Goal: Find specific page/section: Find specific page/section

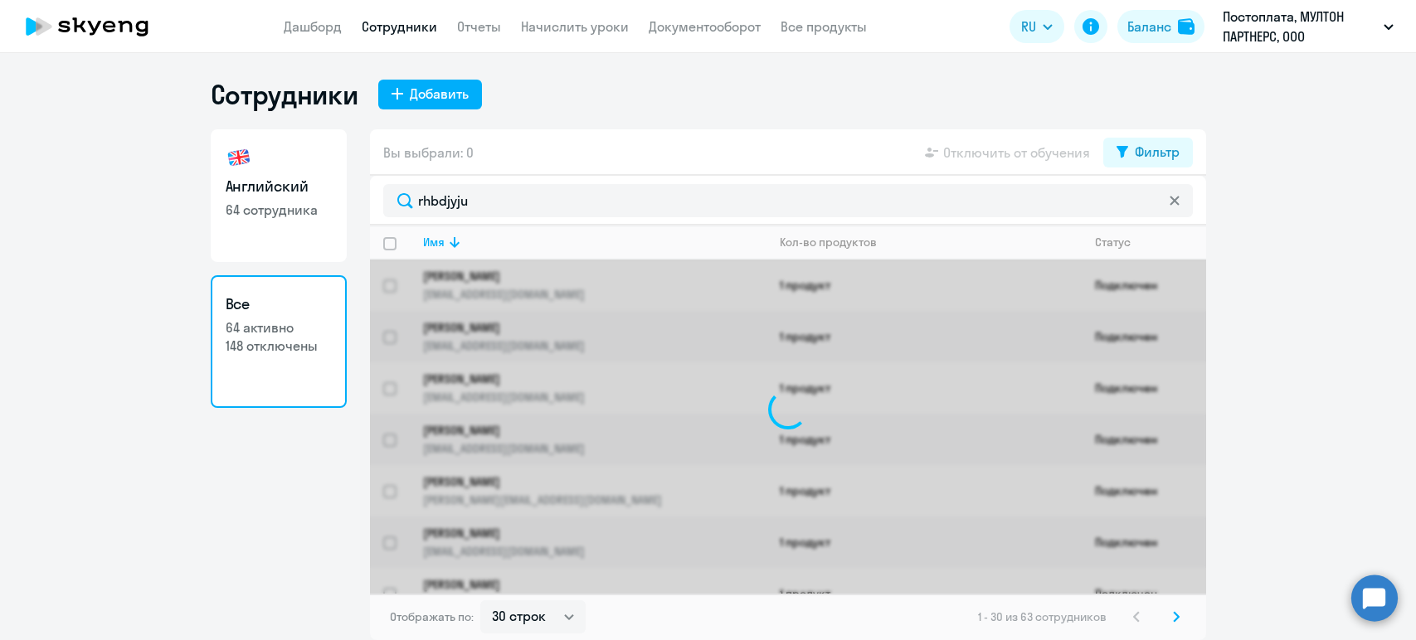
select select "30"
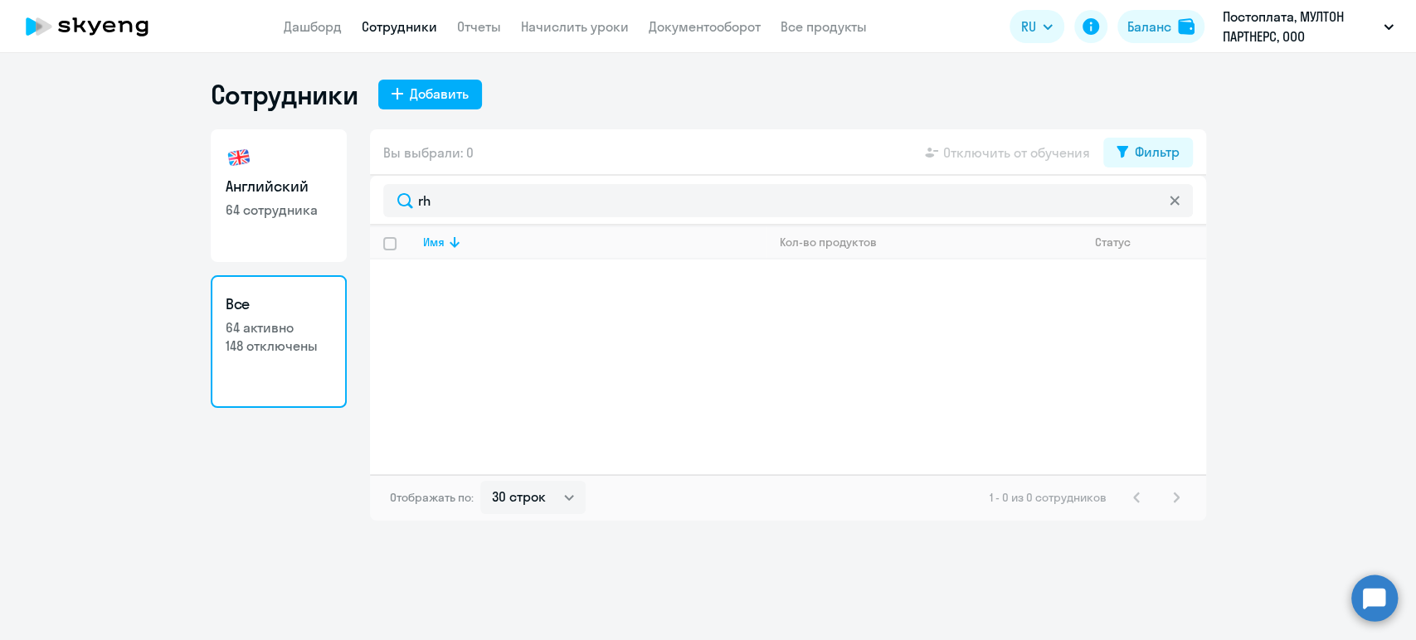
type input "r"
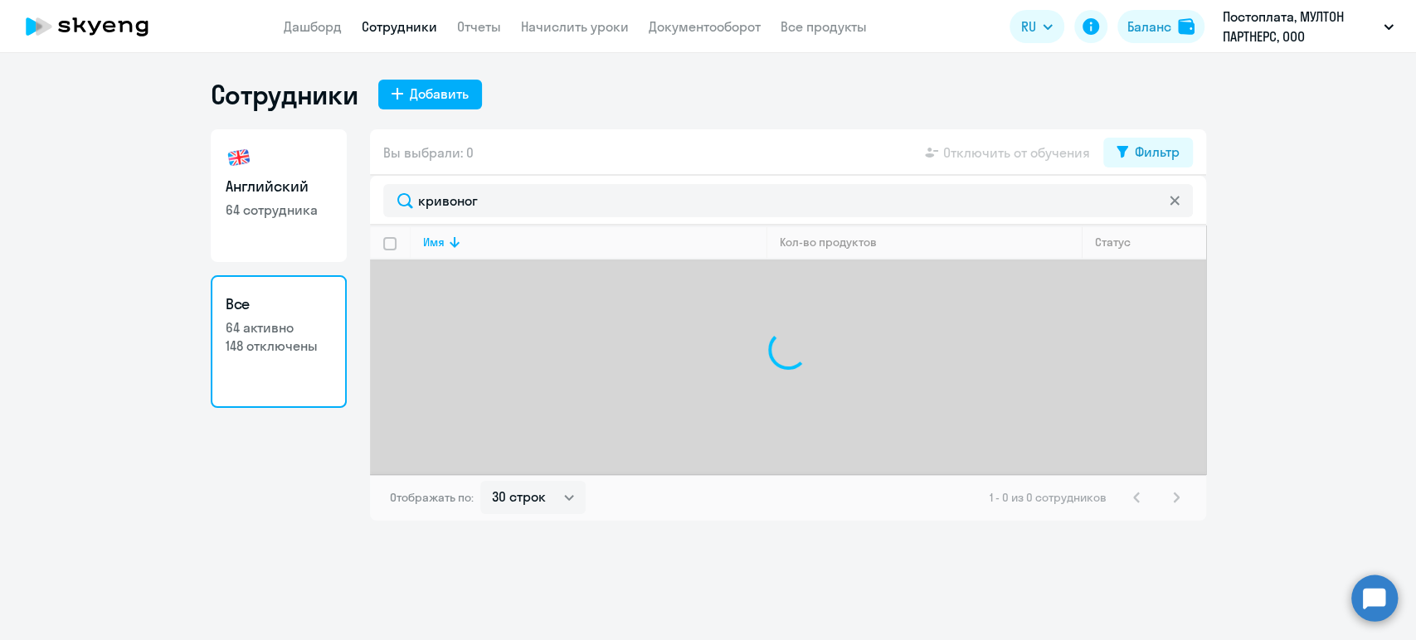
type input "кривоного"
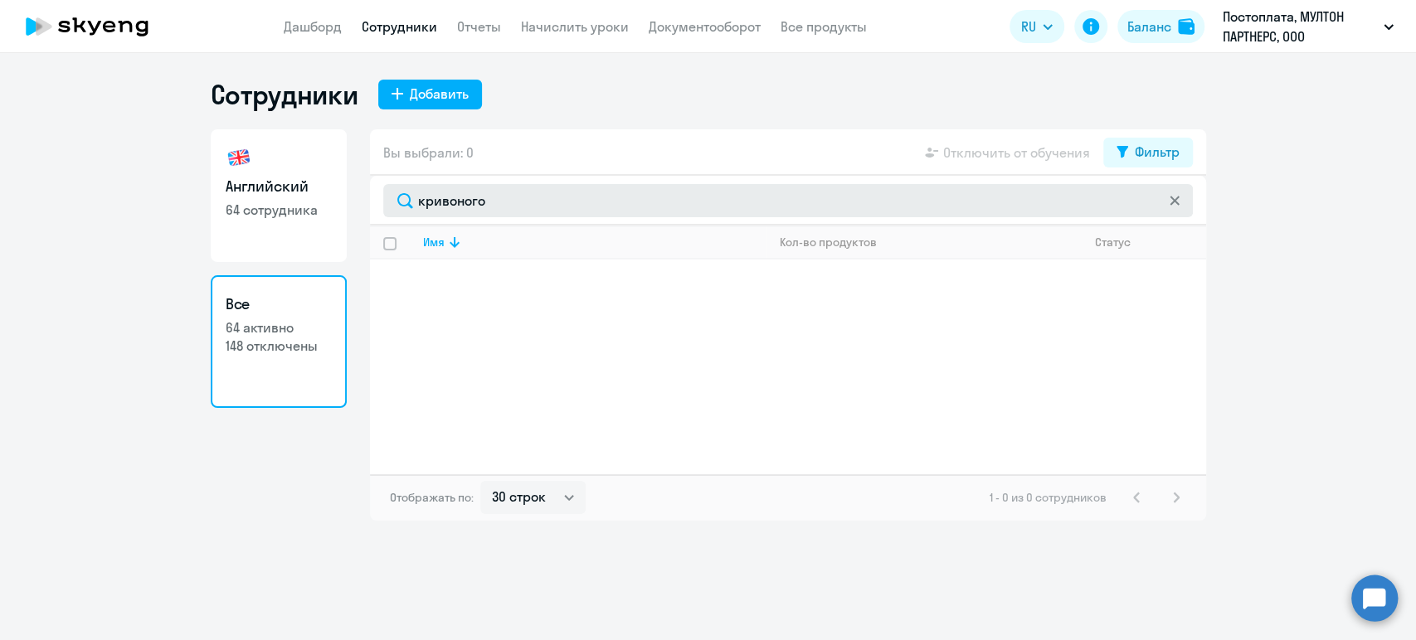
drag, startPoint x: 560, startPoint y: 203, endPoint x: 419, endPoint y: 202, distance: 141.0
click at [419, 202] on input "кривоного" at bounding box center [788, 200] width 810 height 33
type input "к"
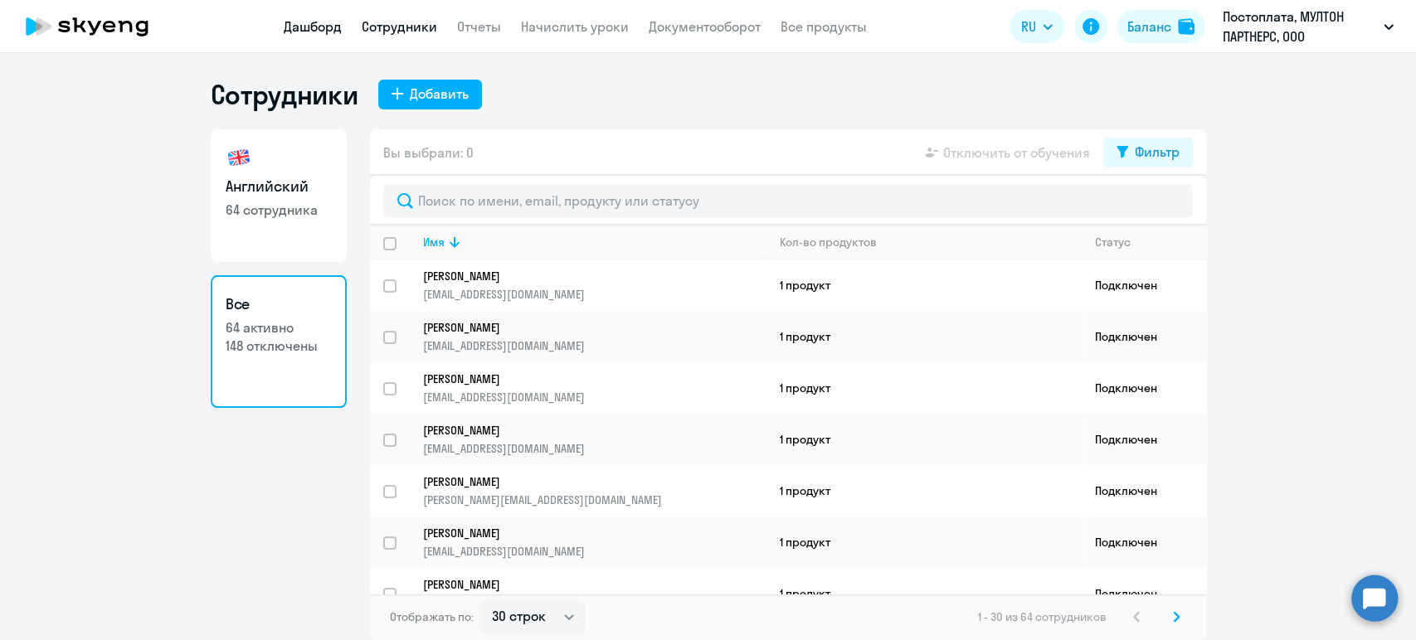
click at [309, 22] on link "Дашборд" at bounding box center [313, 26] width 58 height 17
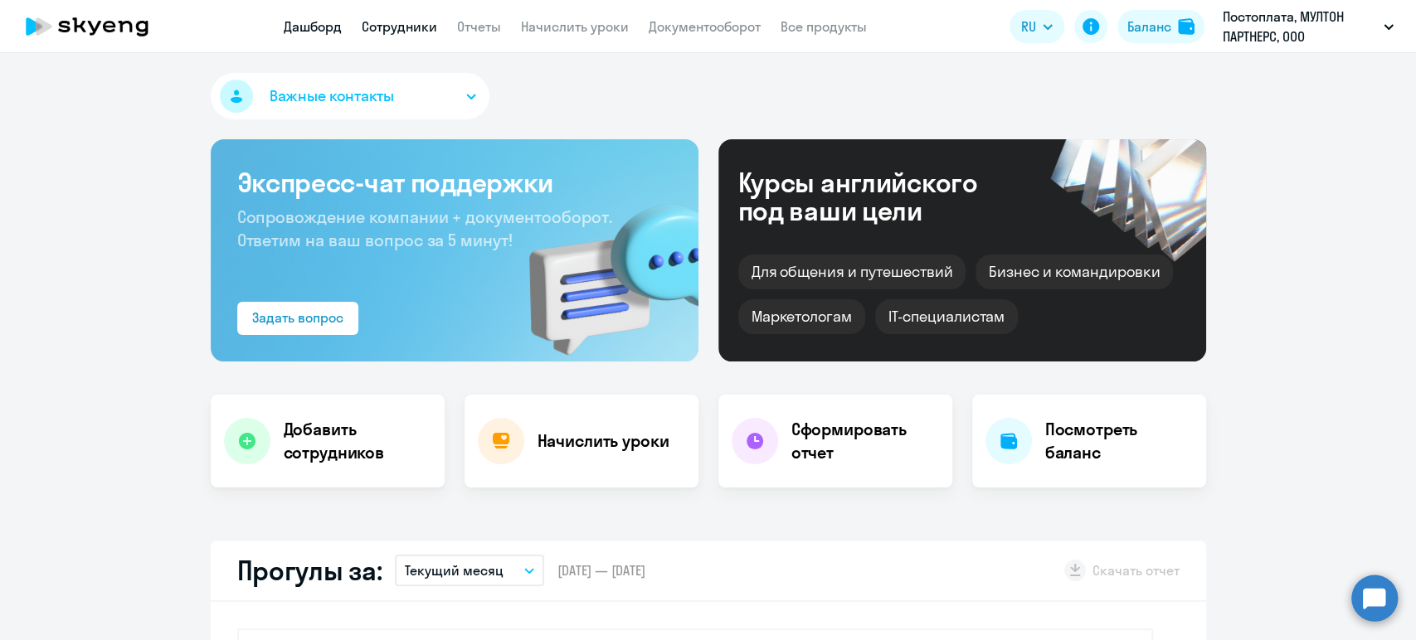
click at [398, 28] on link "Сотрудники" at bounding box center [399, 26] width 75 height 17
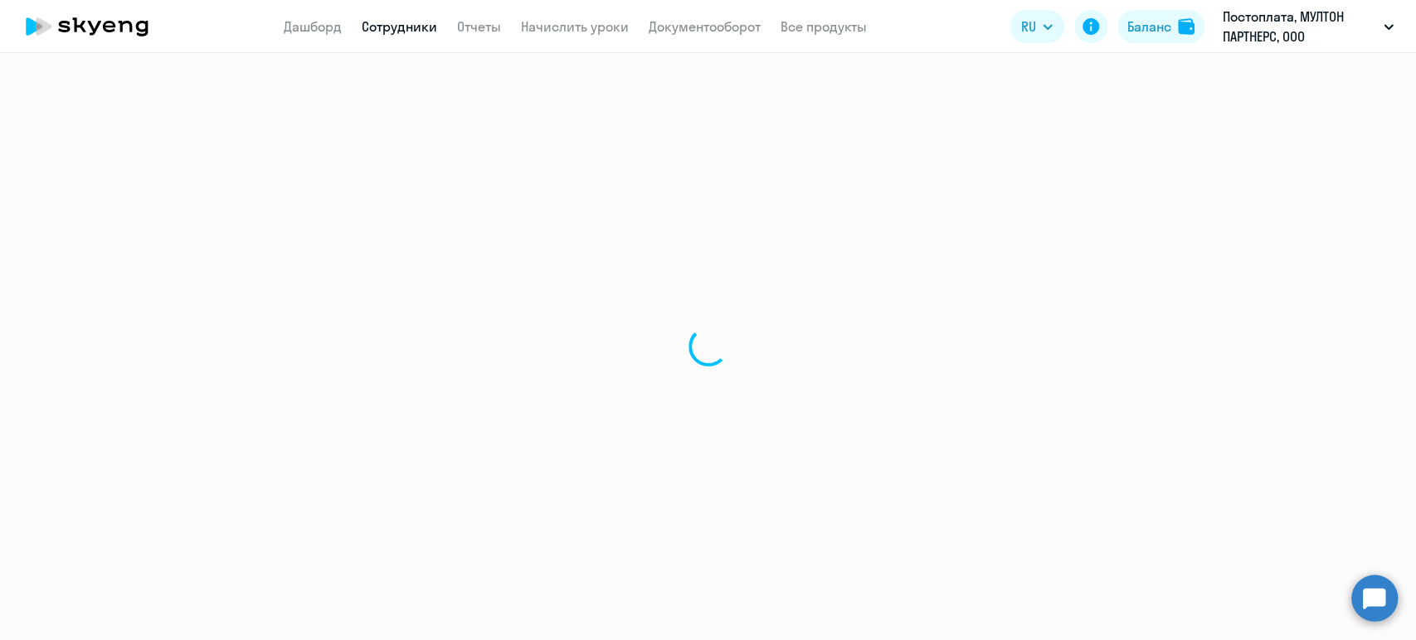
select select "30"
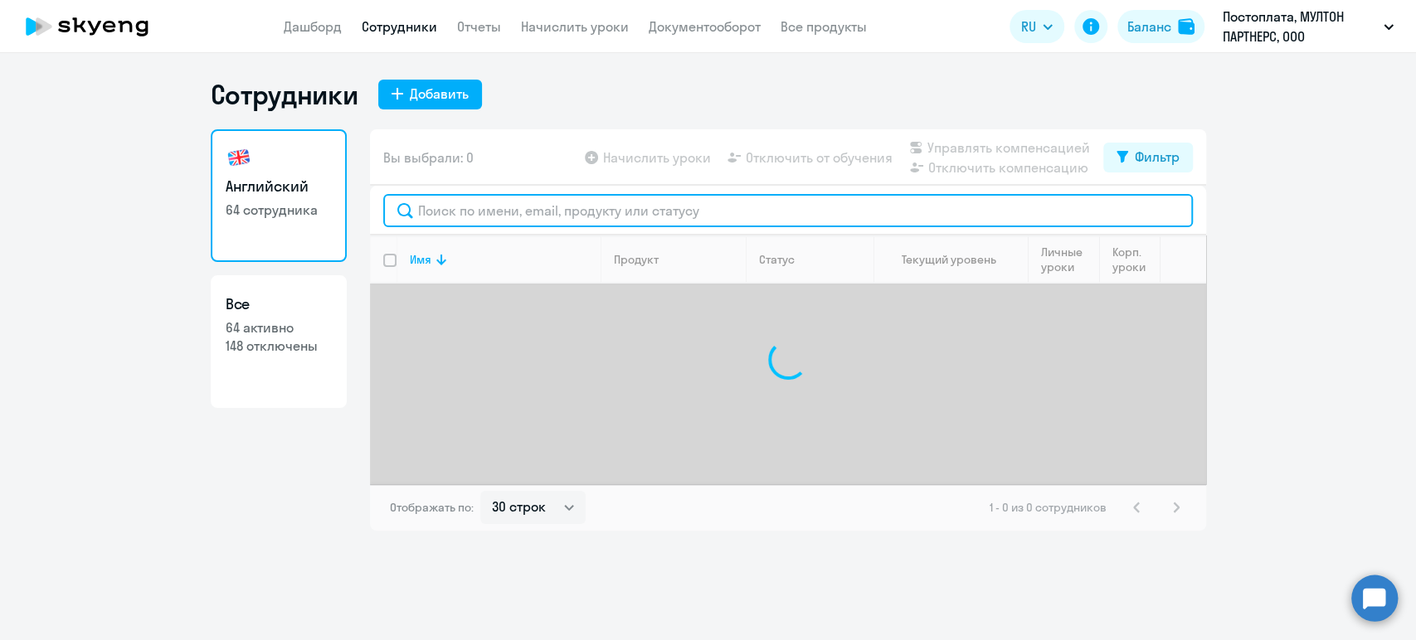
click at [465, 209] on input "text" at bounding box center [788, 210] width 810 height 33
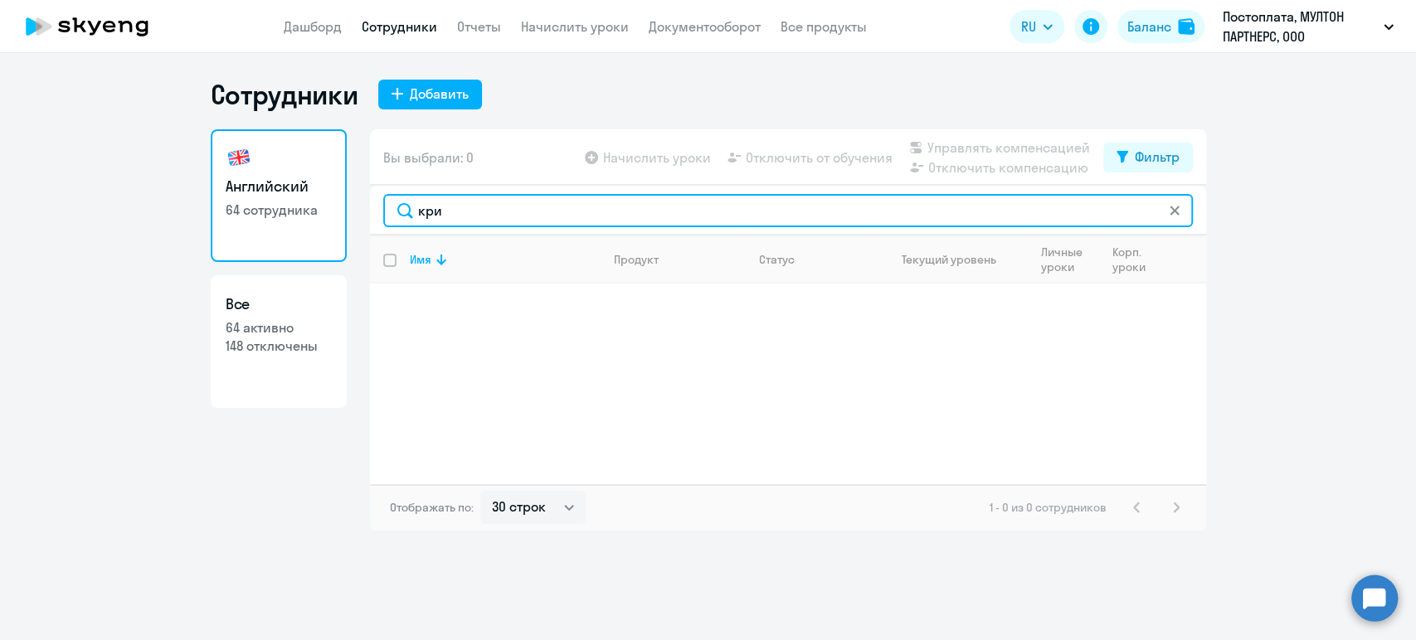
type input "кри"
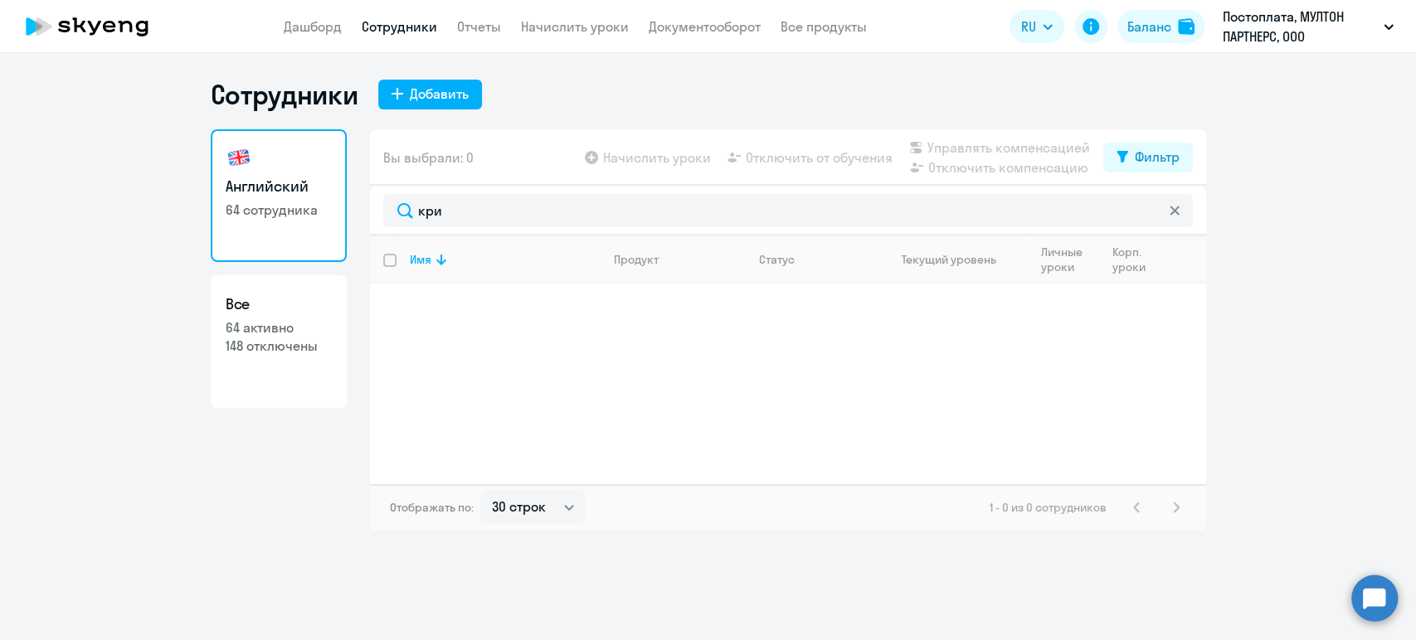
click at [317, 344] on p "148 отключены" at bounding box center [279, 346] width 106 height 18
select select "30"
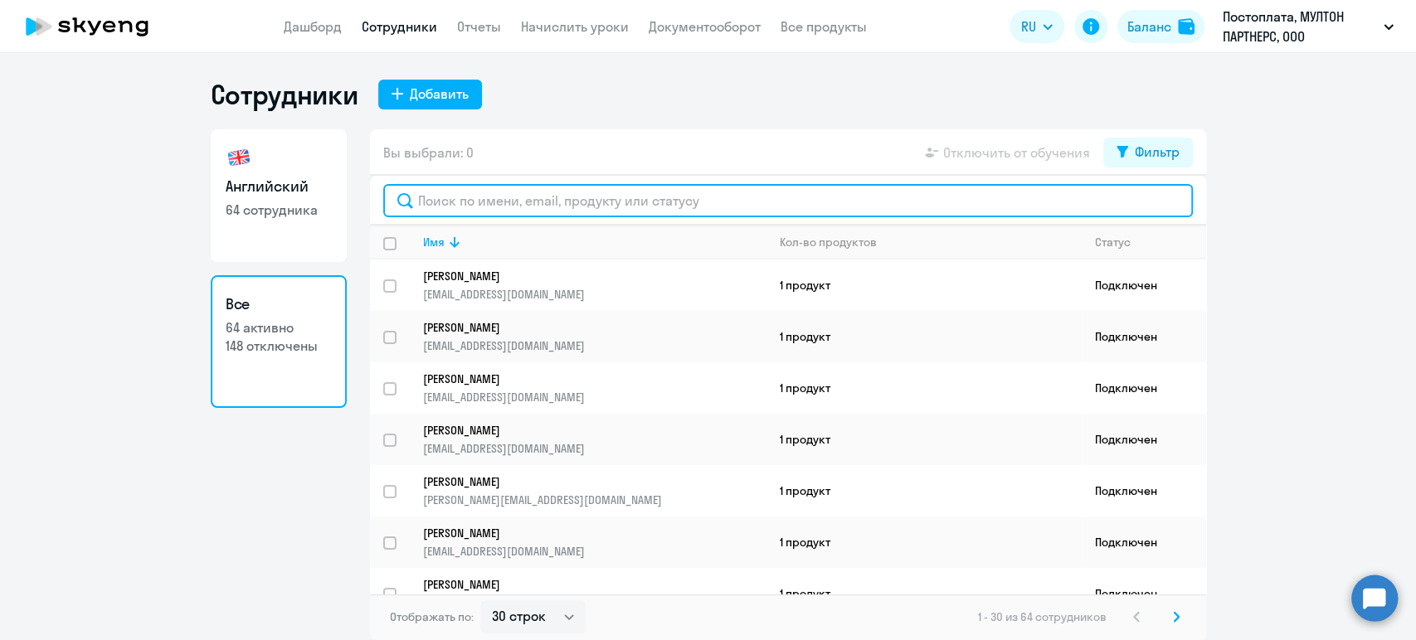
click at [503, 207] on input "text" at bounding box center [788, 200] width 810 height 33
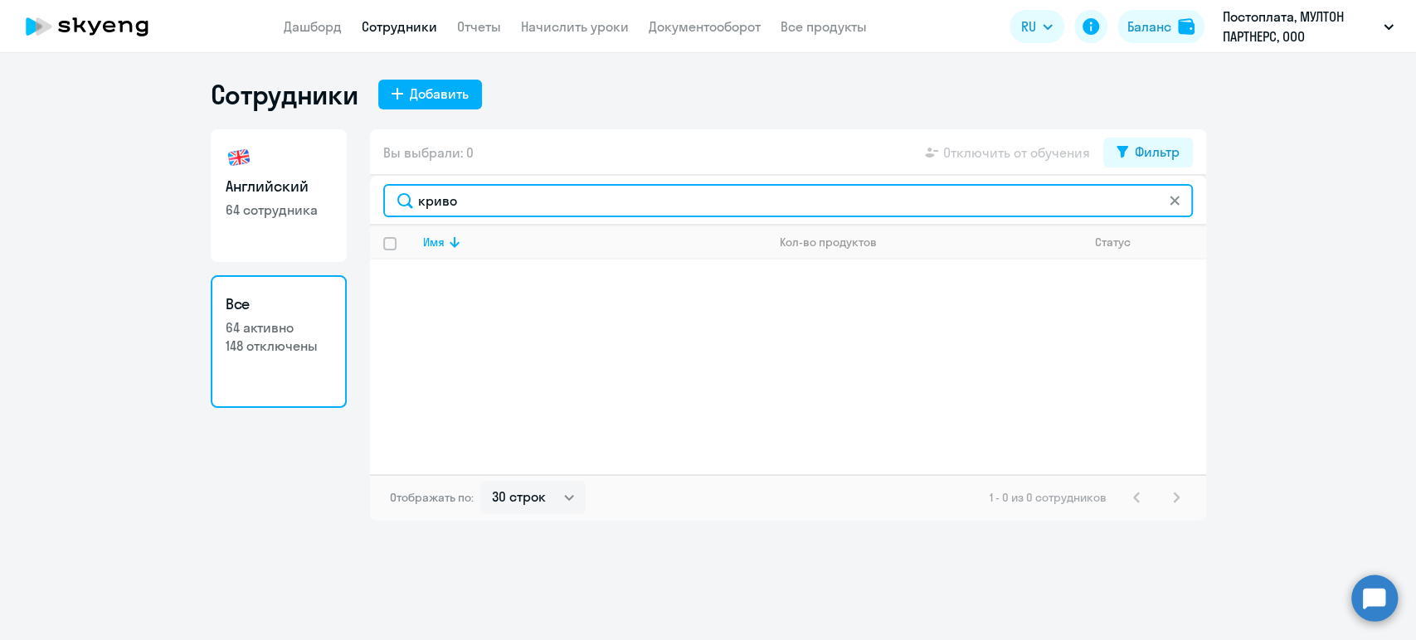
type input "криво"
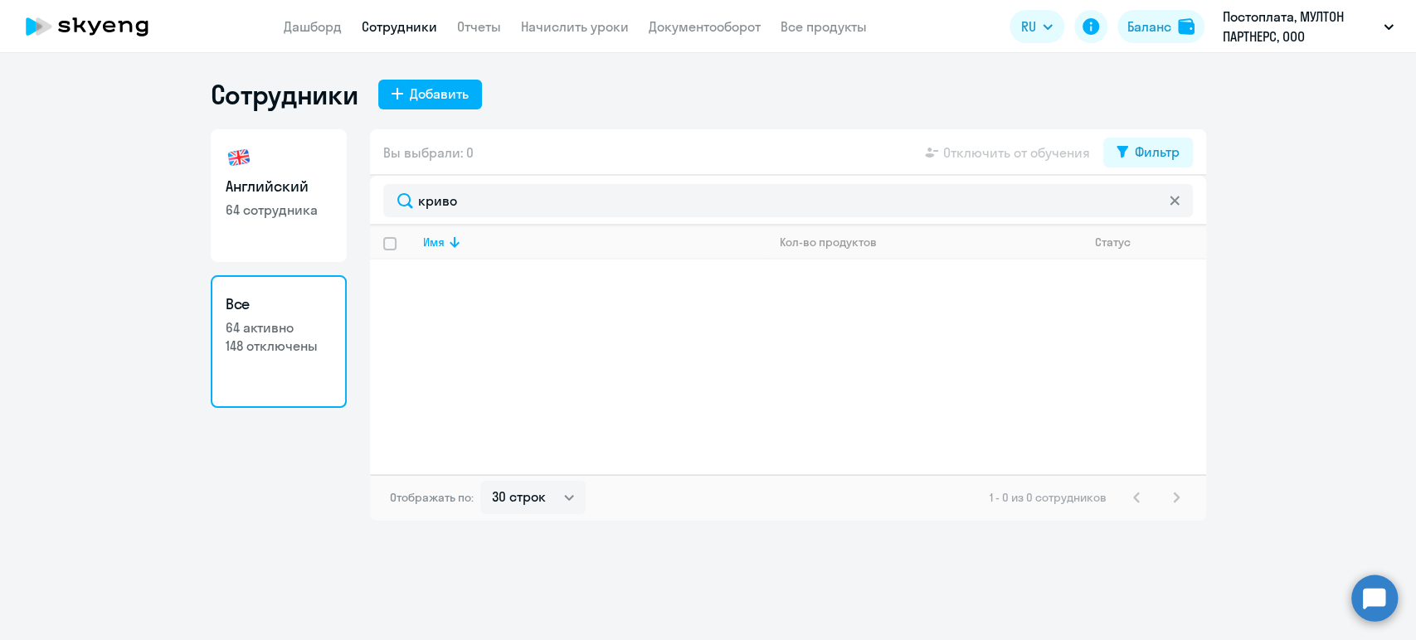
click at [323, 186] on h3 "Английский" at bounding box center [279, 187] width 106 height 22
select select "30"
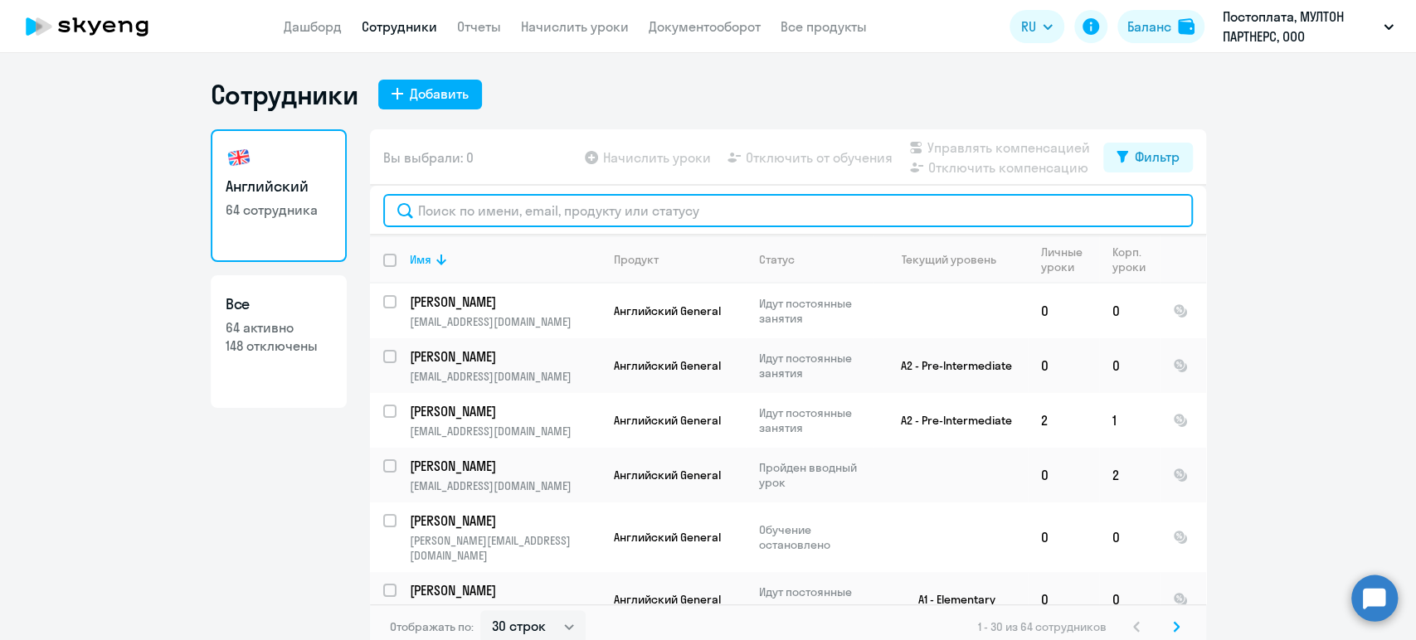
click at [464, 218] on input "text" at bounding box center [788, 210] width 810 height 33
type input "е"
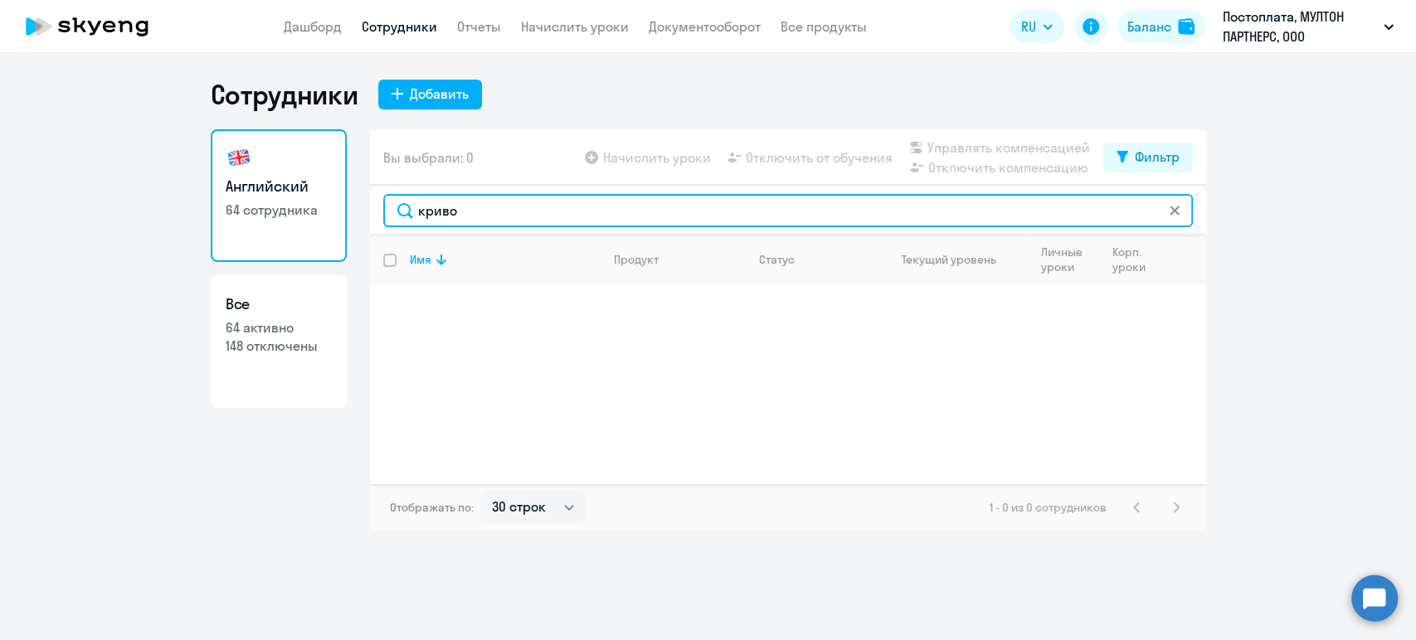
drag, startPoint x: 573, startPoint y: 218, endPoint x: 378, endPoint y: 215, distance: 194.9
click at [378, 215] on div "криво" at bounding box center [788, 211] width 836 height 50
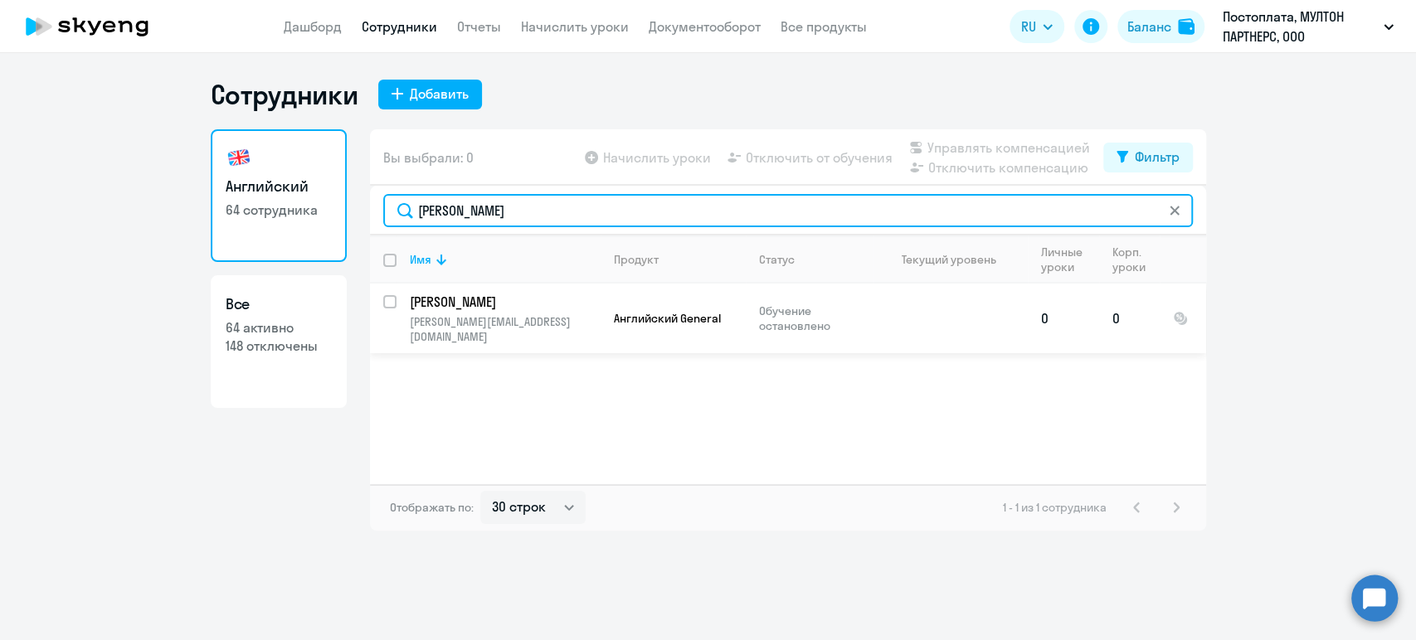
type input "[PERSON_NAME]"
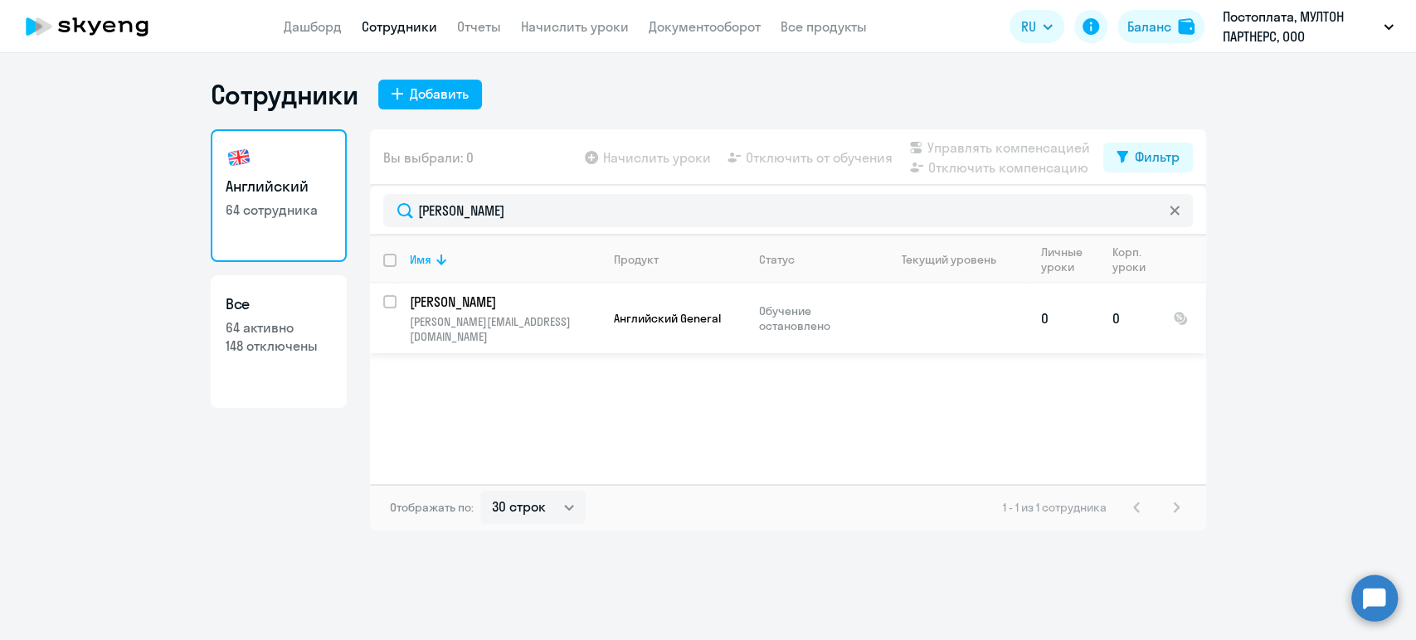
click at [481, 309] on p "[PERSON_NAME]" at bounding box center [503, 302] width 187 height 18
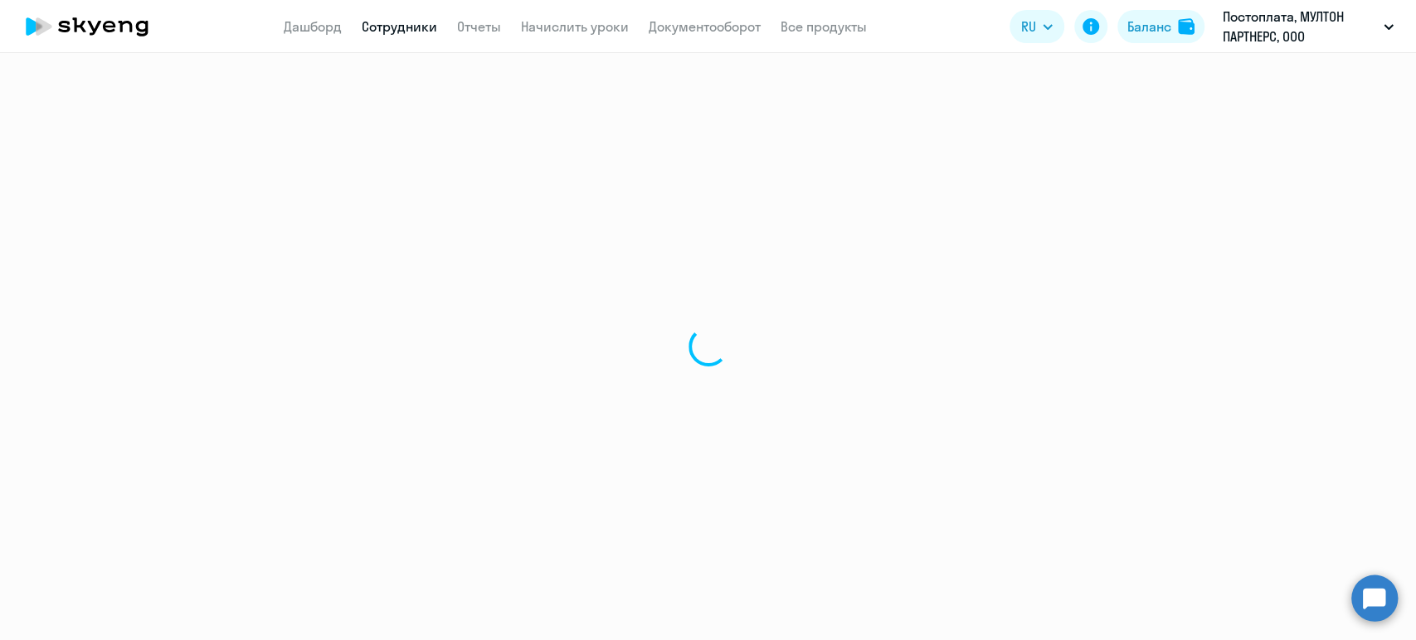
select select "english"
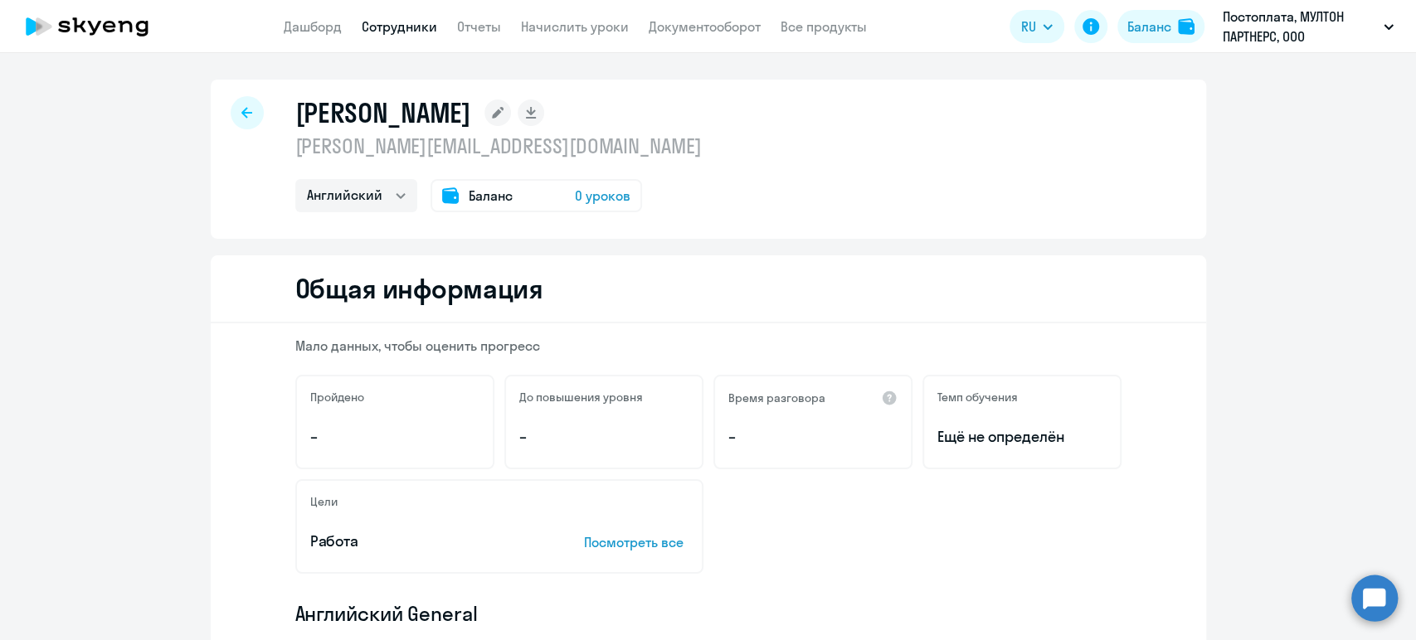
click at [415, 35] on link "Сотрудники" at bounding box center [399, 26] width 75 height 17
select select "30"
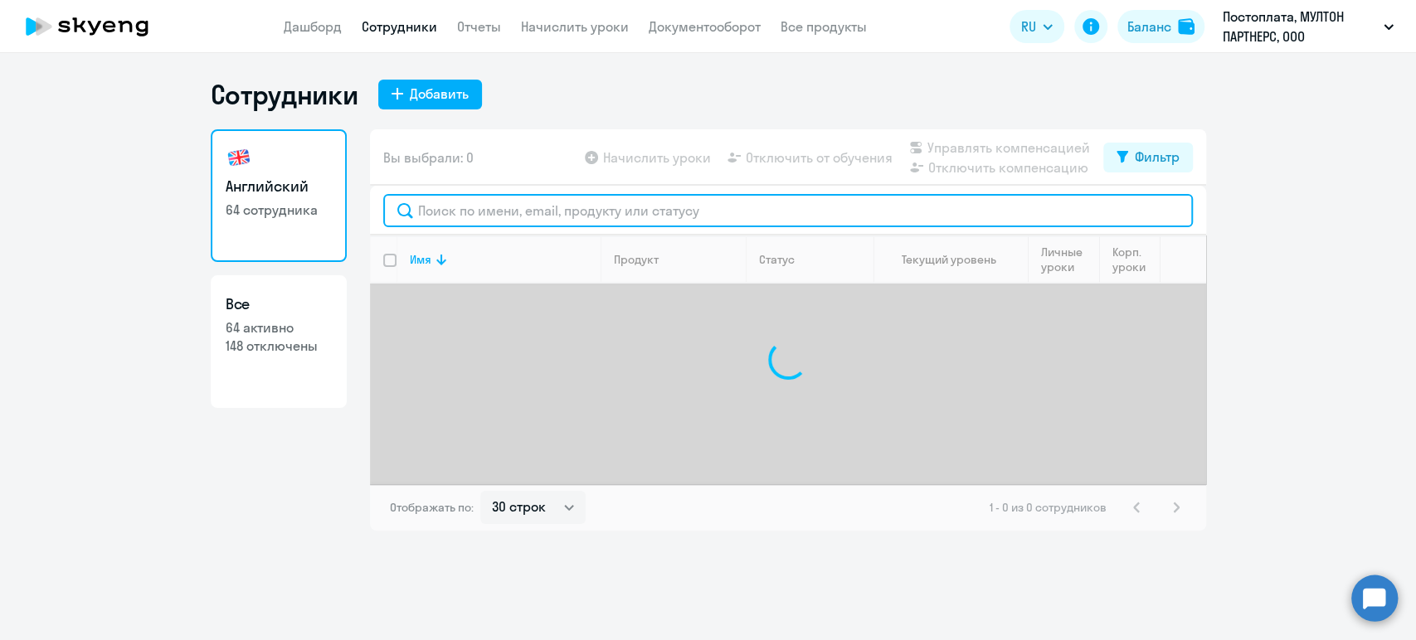
click at [502, 210] on input "text" at bounding box center [788, 210] width 810 height 33
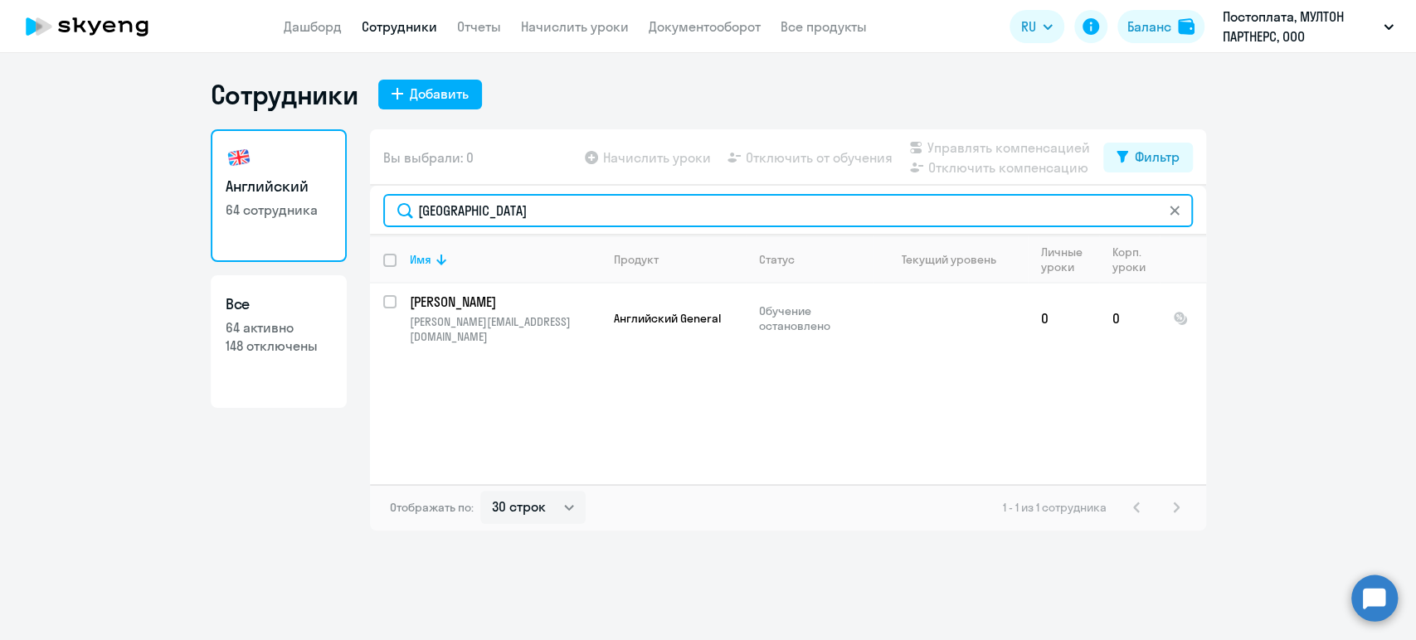
drag, startPoint x: 532, startPoint y: 215, endPoint x: 356, endPoint y: 214, distance: 175.8
click at [356, 214] on div "Английский 64 сотрудника Все 64 активно 148 отключены Вы выбрали: 0 Начислить у…" at bounding box center [708, 329] width 995 height 401
drag, startPoint x: 490, startPoint y: 210, endPoint x: 357, endPoint y: 202, distance: 133.8
click at [357, 202] on div "Английский 64 сотрудника Все 64 активно 148 отключены Вы выбрали: 0 Начислить у…" at bounding box center [708, 329] width 995 height 401
drag, startPoint x: 494, startPoint y: 202, endPoint x: 345, endPoint y: 201, distance: 149.3
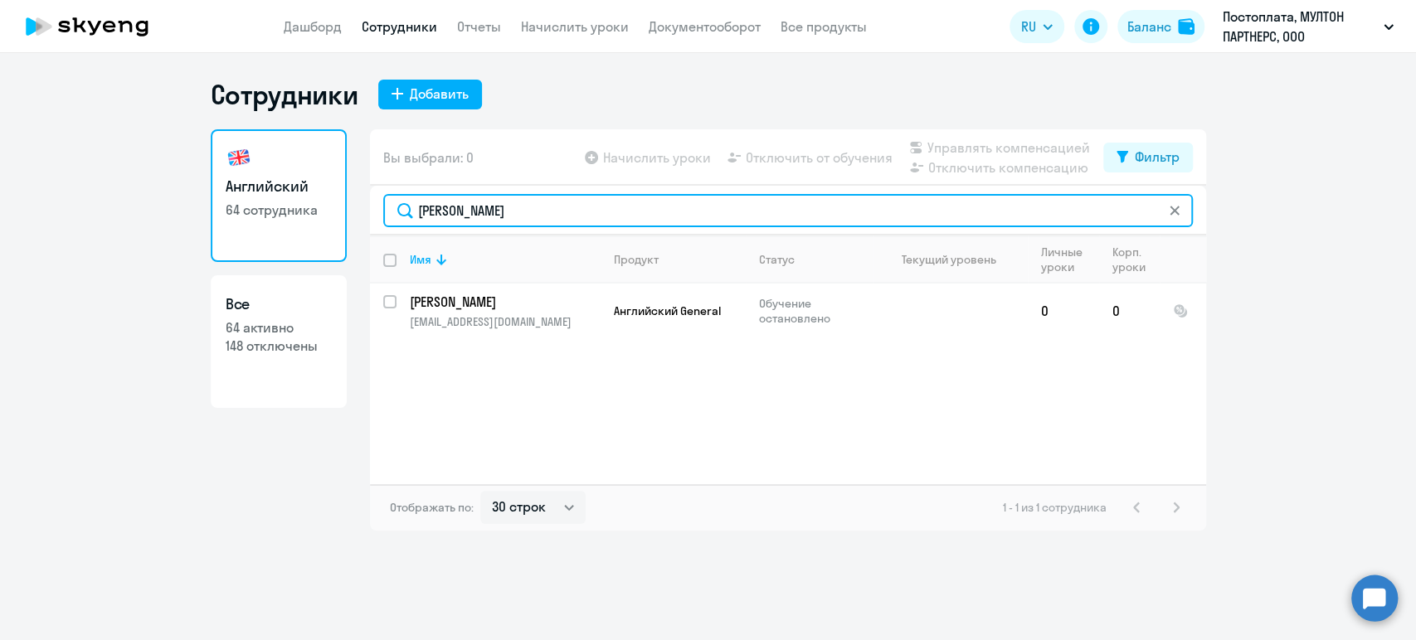
click at [345, 201] on div "Английский 64 сотрудника Все 64 активно 148 отключены Вы выбрали: 0 Начислить у…" at bounding box center [708, 329] width 995 height 401
drag, startPoint x: 484, startPoint y: 213, endPoint x: 332, endPoint y: 199, distance: 152.4
click at [332, 199] on div "Английский 64 сотрудника Все 64 активно 148 отключены Вы выбрали: 0 Начислить у…" at bounding box center [708, 329] width 995 height 401
drag, startPoint x: 384, startPoint y: 204, endPoint x: 345, endPoint y: 202, distance: 39.0
click at [345, 202] on div "Английский 64 сотрудника Все 64 активно 148 отключены Вы выбрали: 0 Начислить у…" at bounding box center [708, 329] width 995 height 401
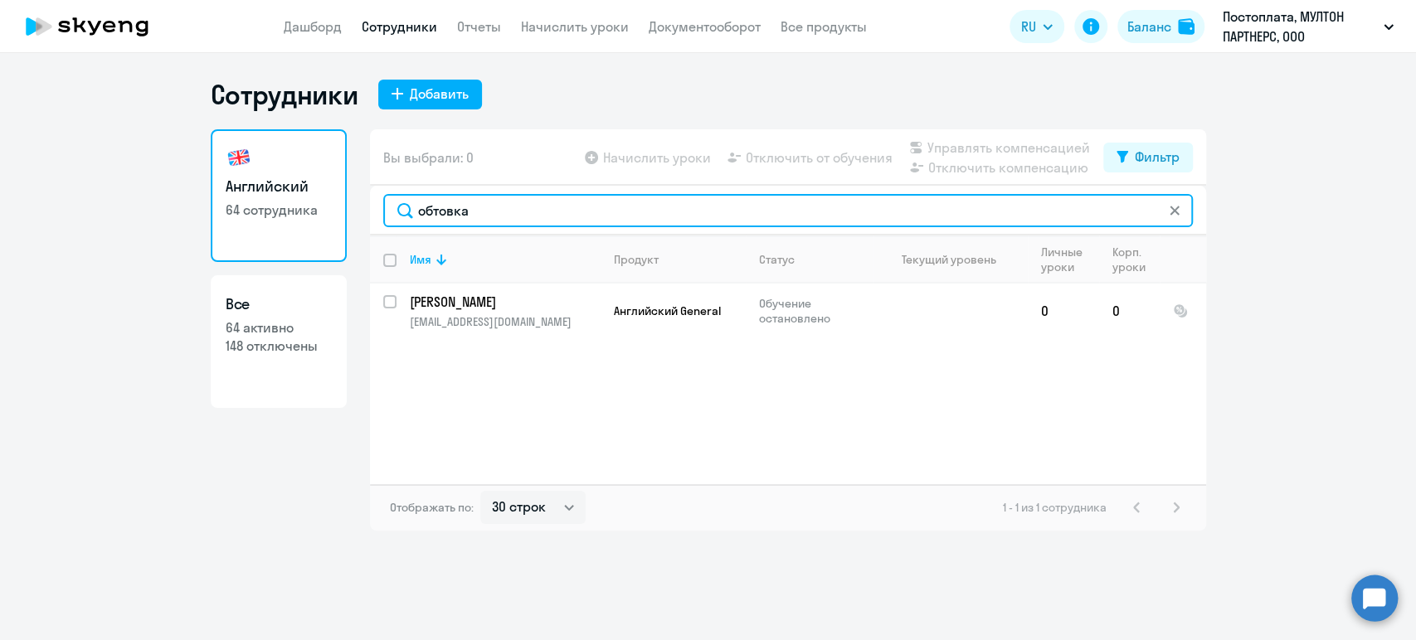
drag, startPoint x: 497, startPoint y: 217, endPoint x: 361, endPoint y: 217, distance: 136.0
click at [361, 217] on div "Английский 64 сотрудника Все 64 активно 148 отключены Вы выбрали: 0 Начислить у…" at bounding box center [708, 329] width 995 height 401
drag, startPoint x: 491, startPoint y: 213, endPoint x: 331, endPoint y: 191, distance: 161.6
click at [331, 191] on div "Английский 64 сотрудника Все 64 активно 148 отключены Вы выбрали: 0 Начислить у…" at bounding box center [708, 329] width 995 height 401
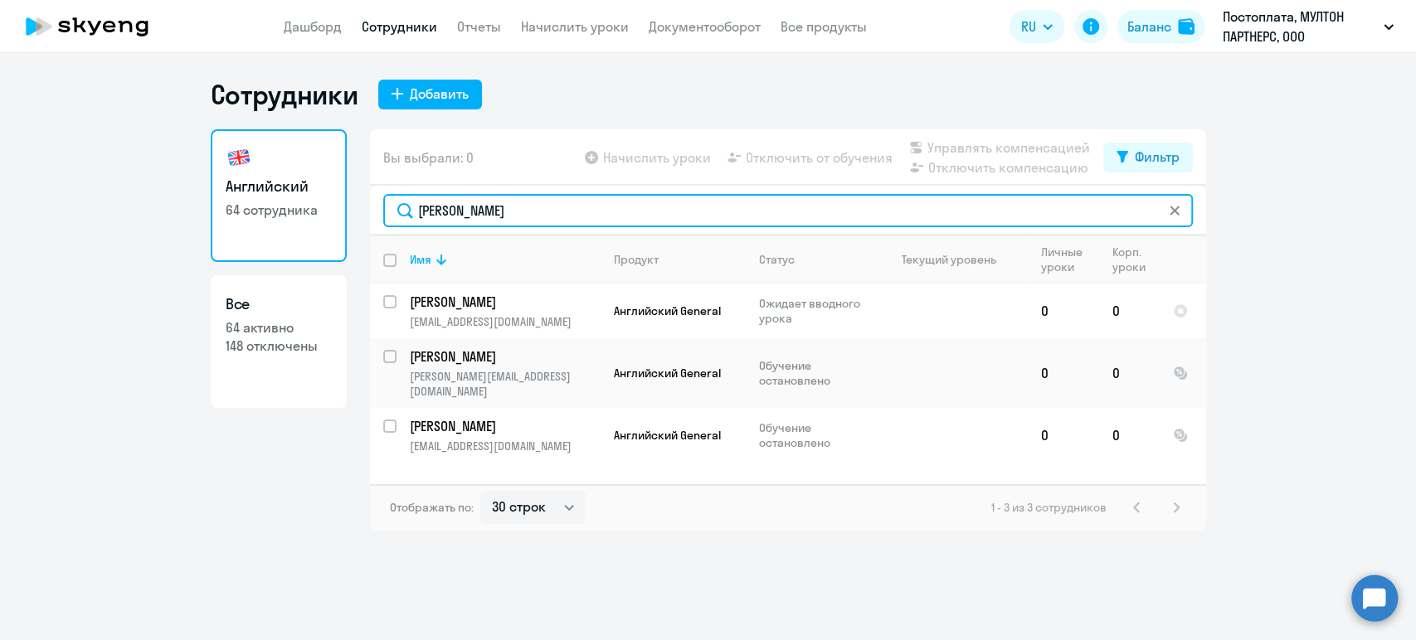
drag, startPoint x: 382, startPoint y: 214, endPoint x: 347, endPoint y: 212, distance: 34.9
click at [347, 212] on div "Английский 64 сотрудника Все 64 активно 148 отключены Вы выбрали: 0 Начислить у…" at bounding box center [708, 329] width 995 height 401
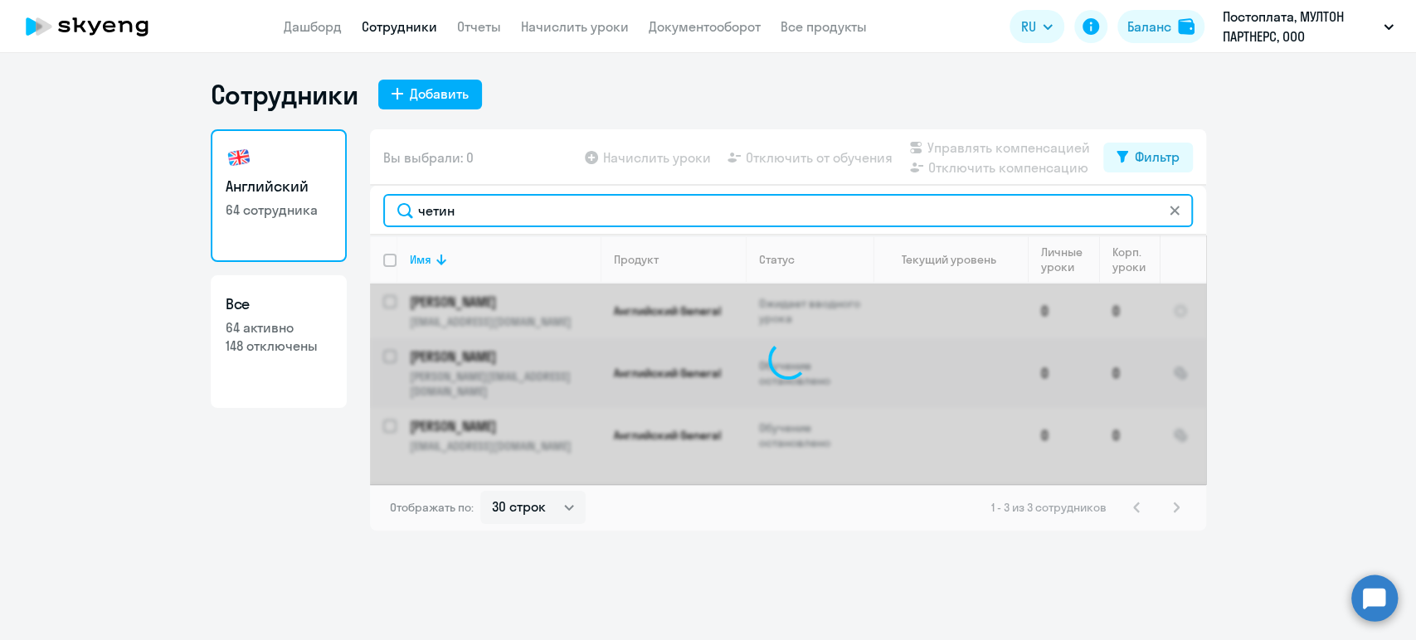
type input "четина"
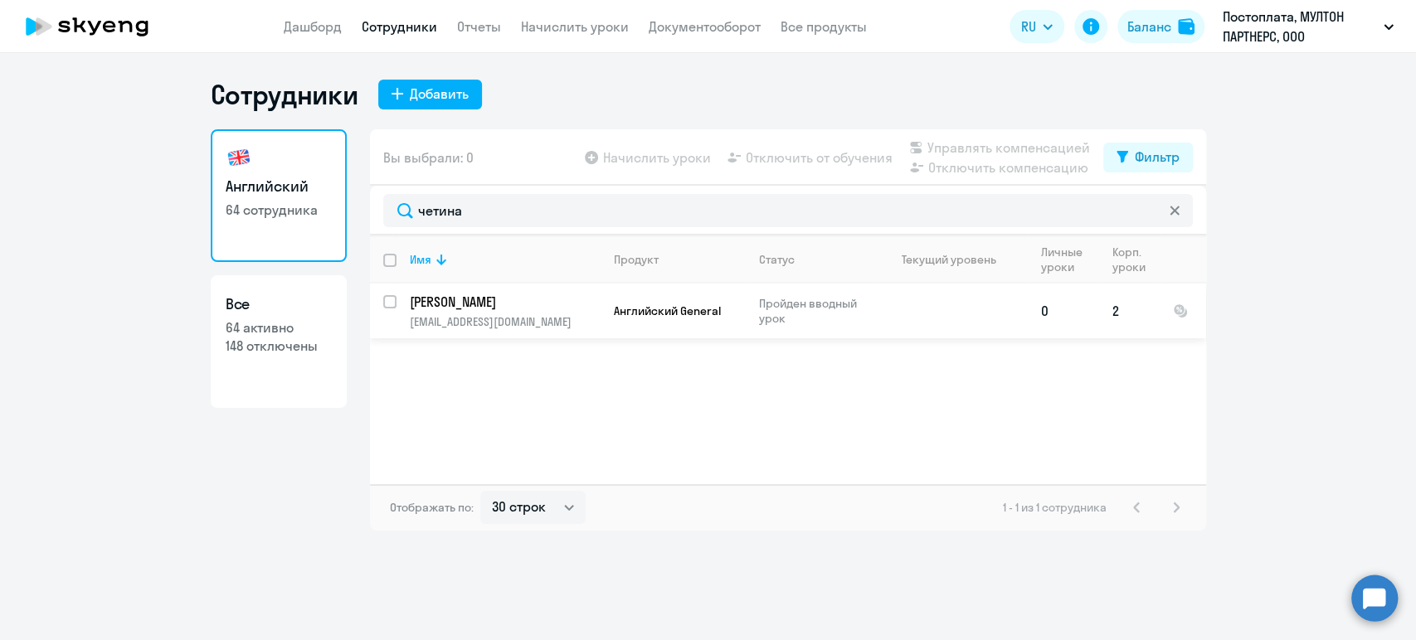
click at [499, 308] on p "[PERSON_NAME]" at bounding box center [503, 302] width 187 height 18
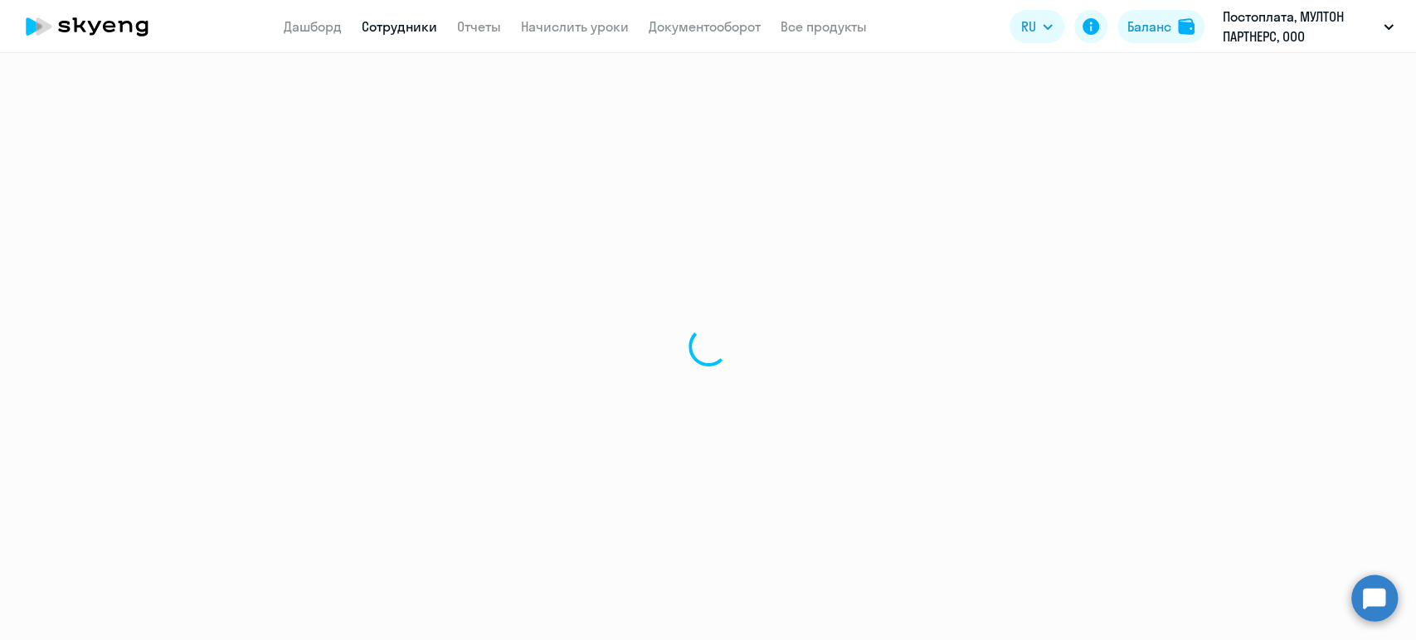
select select "english"
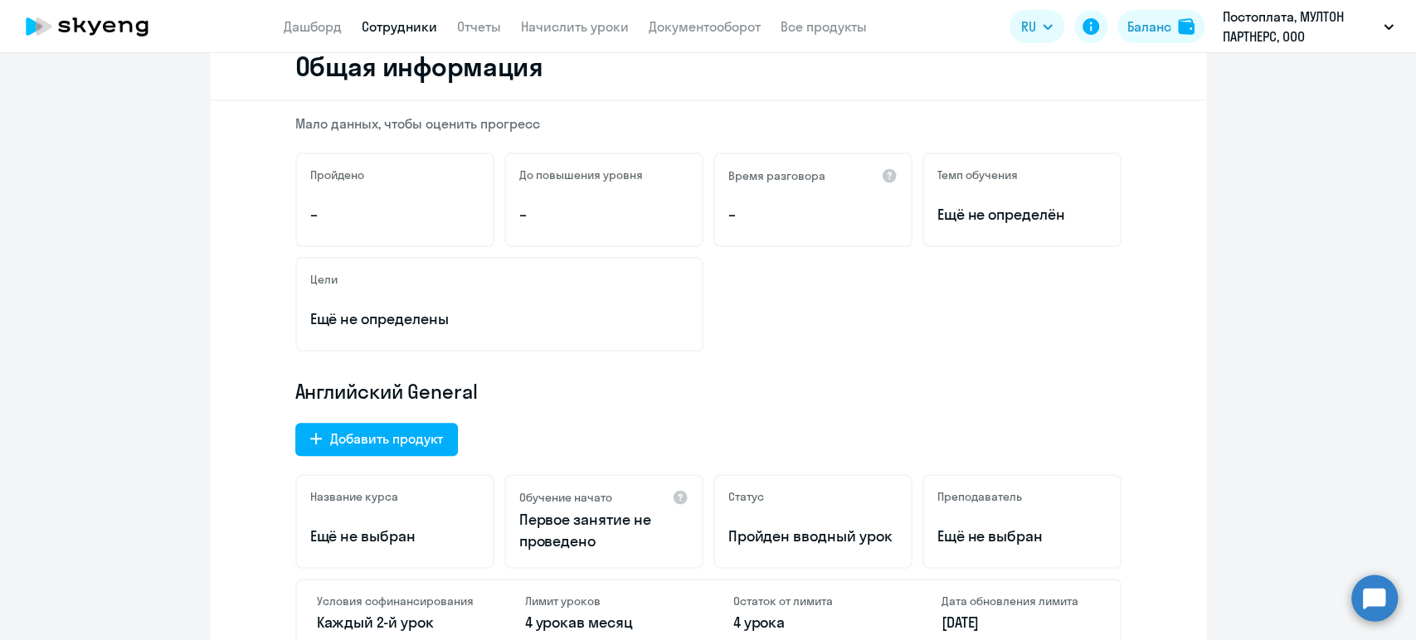
scroll to position [368, 0]
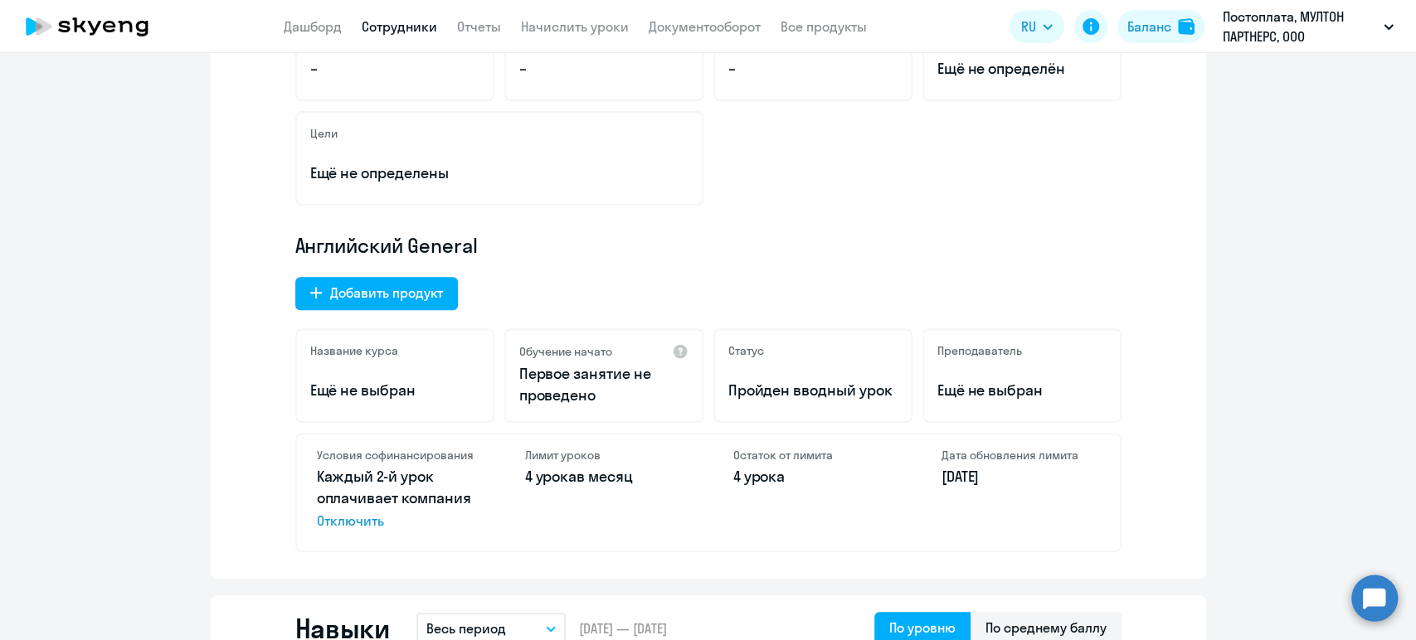
click at [385, 34] on link "Сотрудники" at bounding box center [399, 26] width 75 height 17
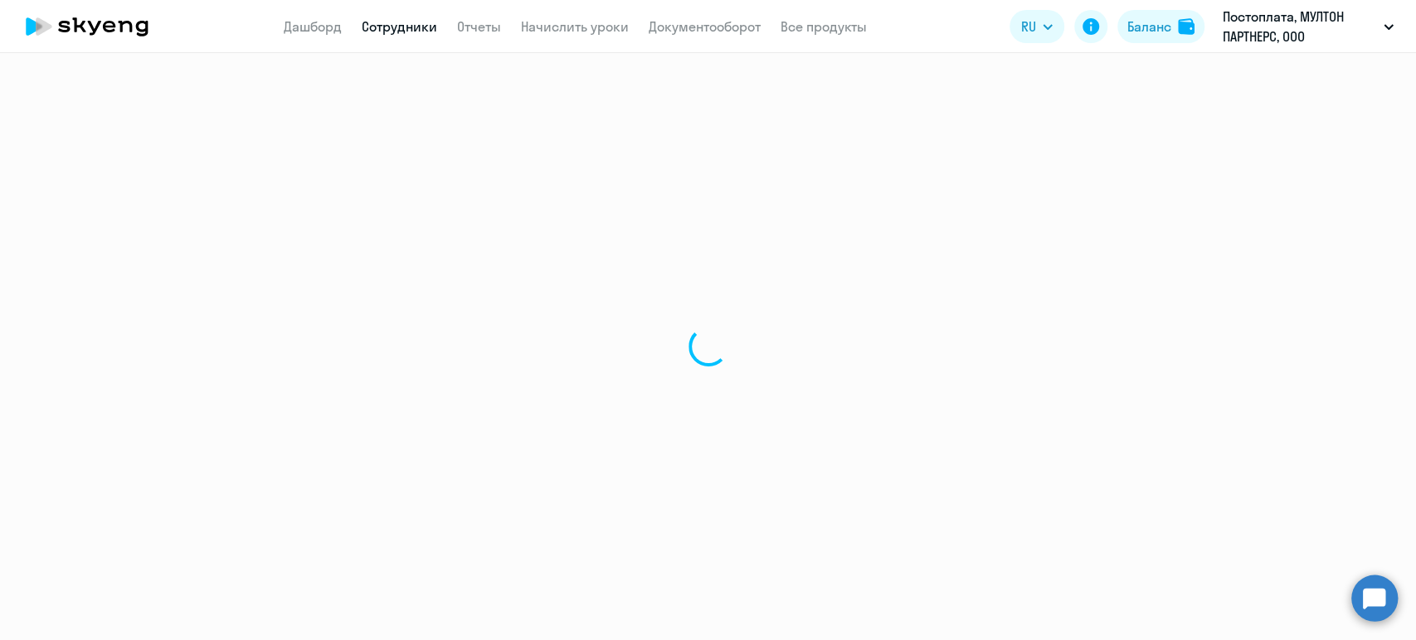
select select "30"
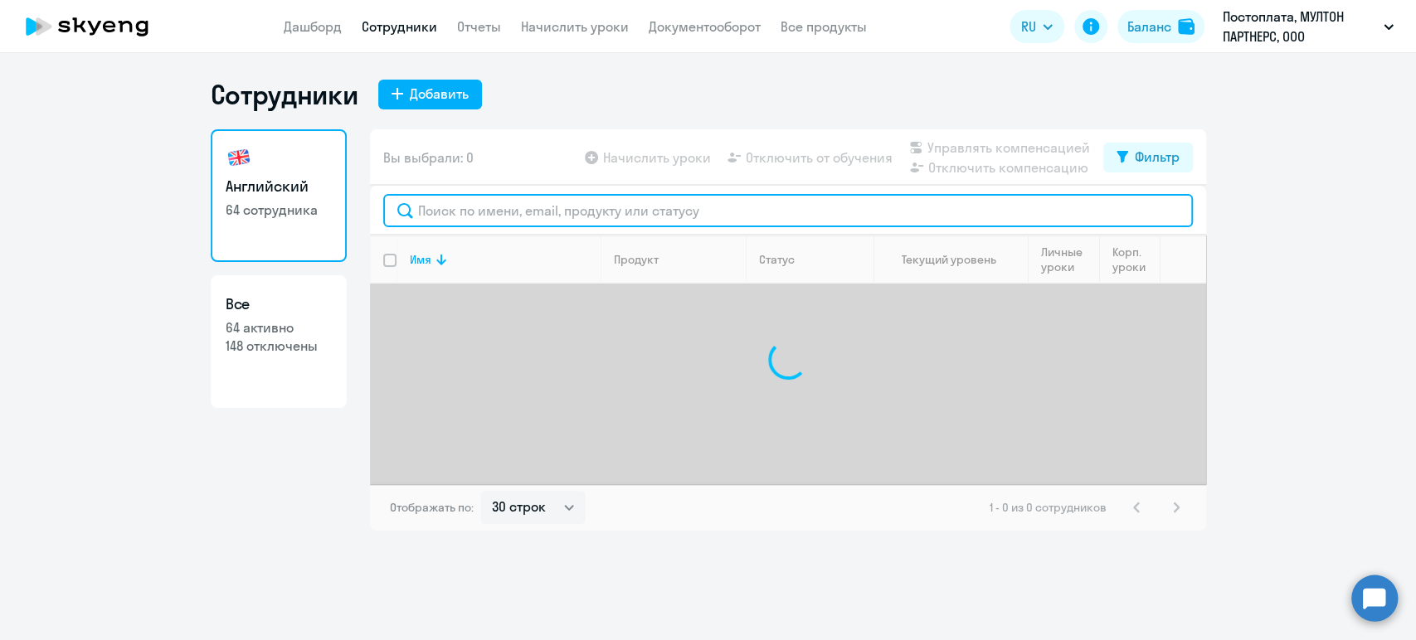
click at [458, 213] on input "text" at bounding box center [788, 210] width 810 height 33
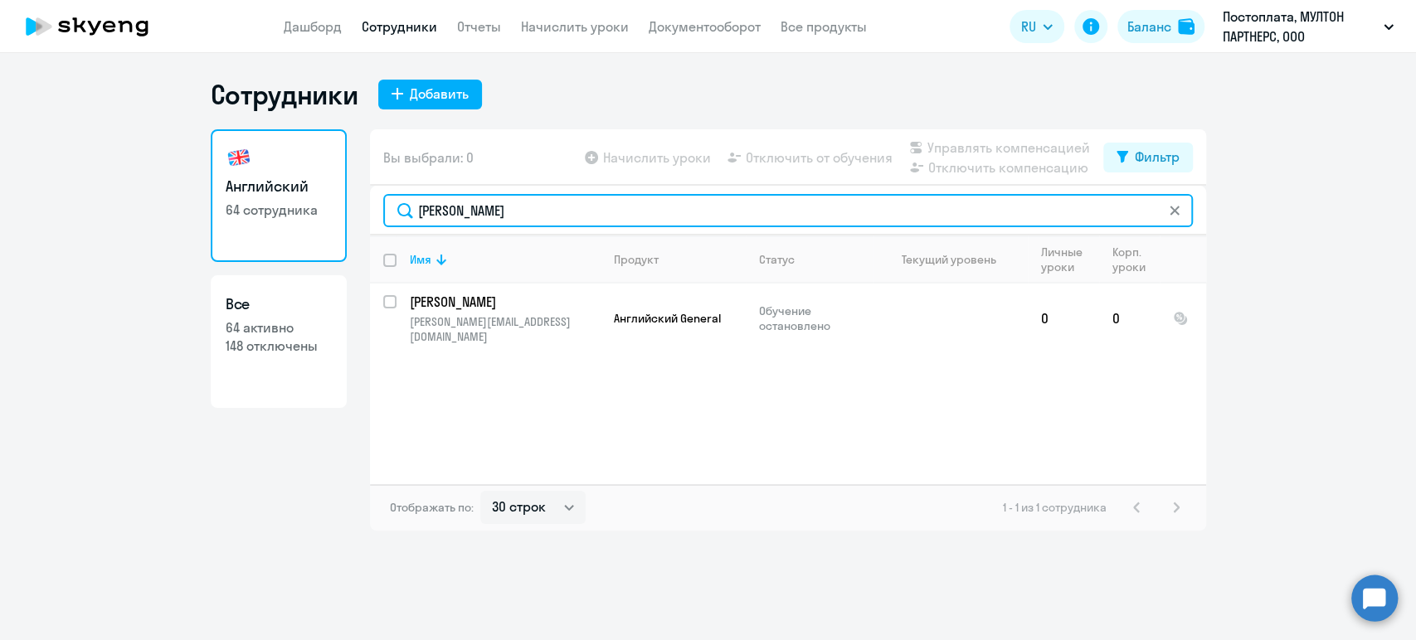
drag, startPoint x: 432, startPoint y: 214, endPoint x: 359, endPoint y: 212, distance: 73.0
click at [359, 212] on div "Английский 64 сотрудника Все 64 активно 148 отключены Вы выбрали: 0 Начислить у…" at bounding box center [708, 329] width 995 height 401
drag, startPoint x: 510, startPoint y: 204, endPoint x: 272, endPoint y: 179, distance: 239.3
click at [272, 179] on div "Английский 64 сотрудника Все 64 активно 148 отключены Вы выбрали: 0 Начислить у…" at bounding box center [708, 329] width 995 height 401
drag, startPoint x: 537, startPoint y: 226, endPoint x: 346, endPoint y: 218, distance: 191.8
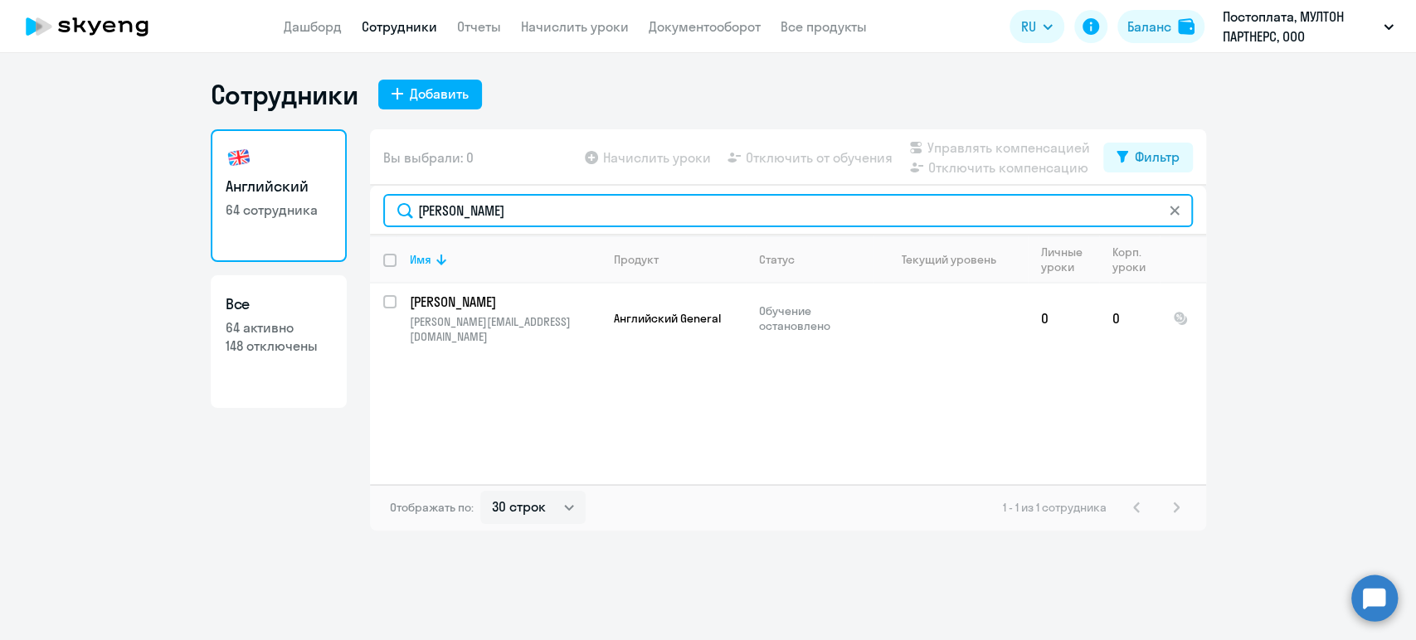
click at [346, 218] on div "Английский 64 сотрудника Все 64 активно 148 отключены Вы выбрали: 0 Начислить у…" at bounding box center [708, 329] width 995 height 401
drag, startPoint x: 493, startPoint y: 207, endPoint x: 346, endPoint y: 205, distance: 146.8
click at [346, 205] on div "Английский 64 сотрудника Все 64 активно 148 отключены Вы выбрали: 0 Начислить у…" at bounding box center [708, 329] width 995 height 401
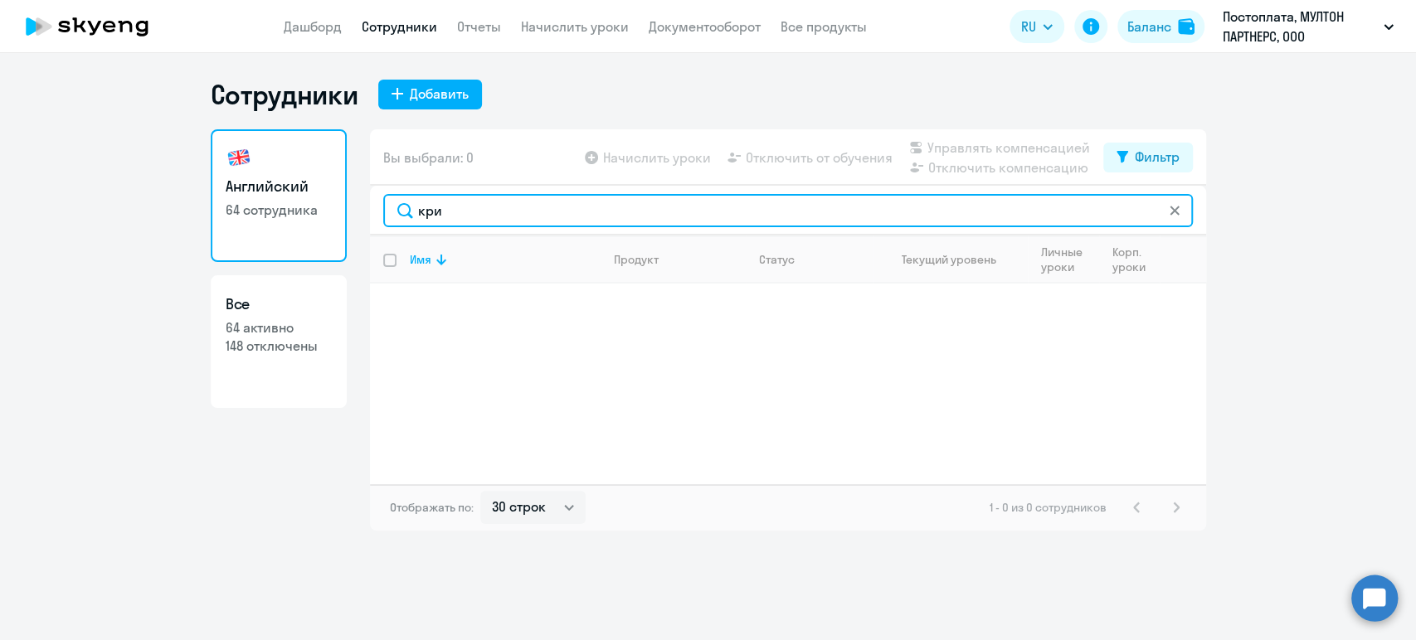
type input "кри"
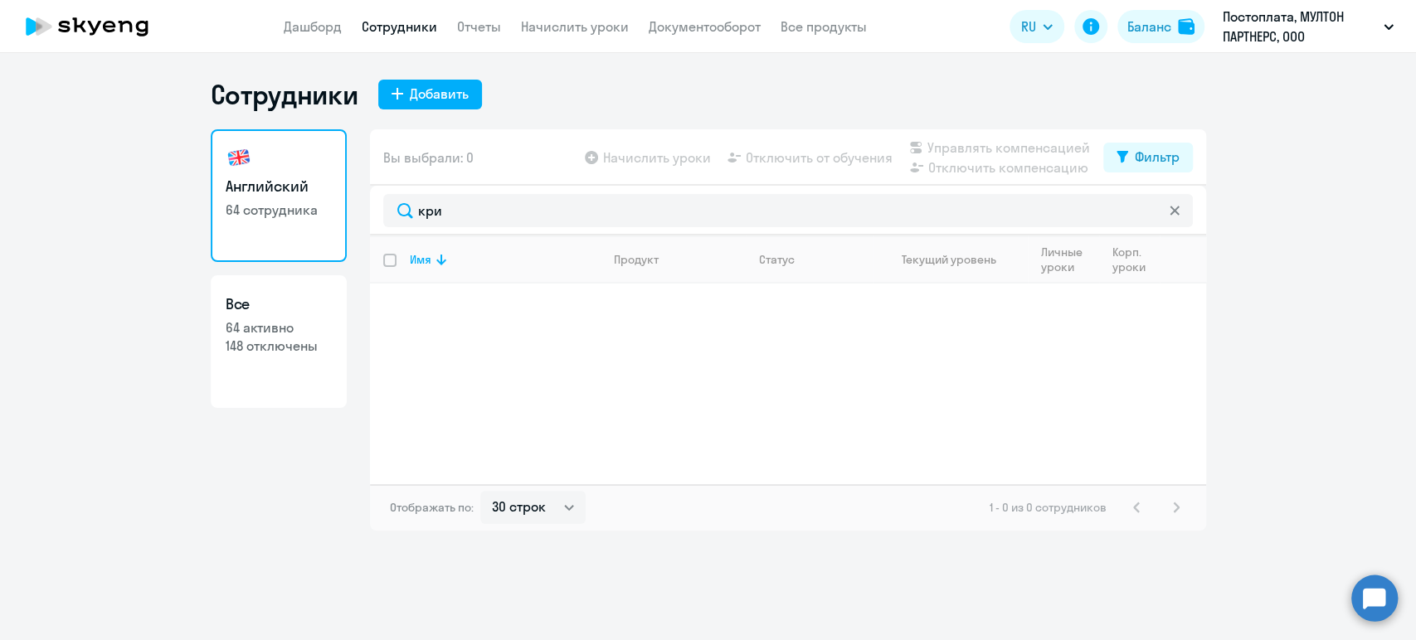
click at [287, 333] on p "64 активно" at bounding box center [279, 327] width 106 height 18
select select "30"
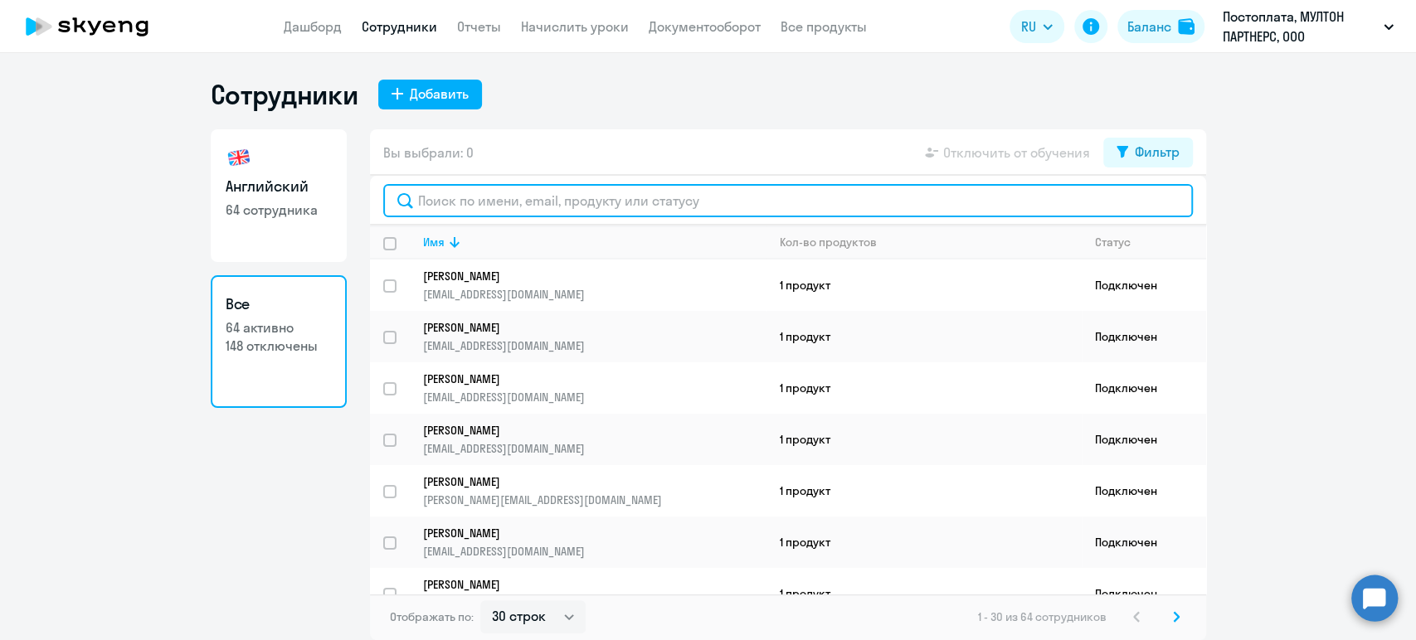
click at [536, 204] on input "text" at bounding box center [788, 200] width 810 height 33
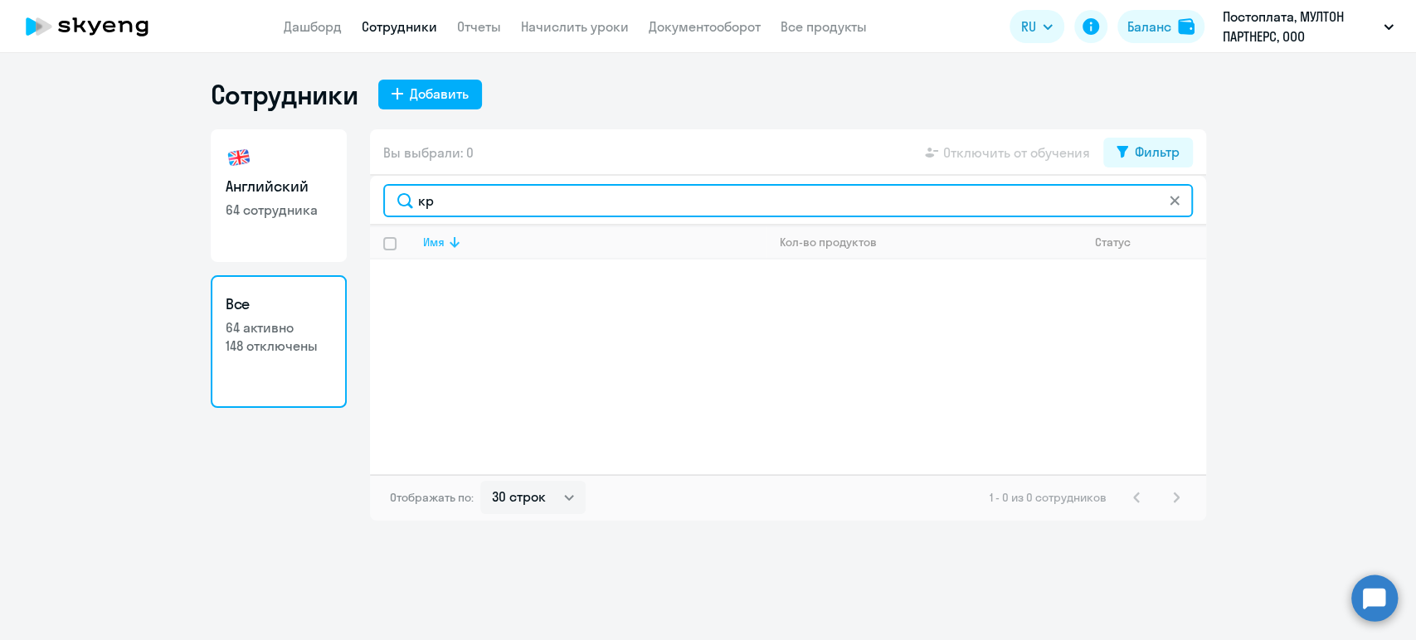
type input "к"
